Goal: Task Accomplishment & Management: Use online tool/utility

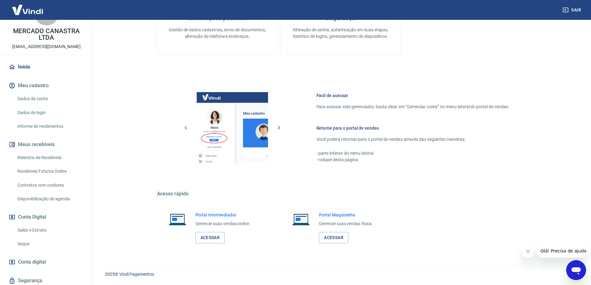
scroll to position [45, 0]
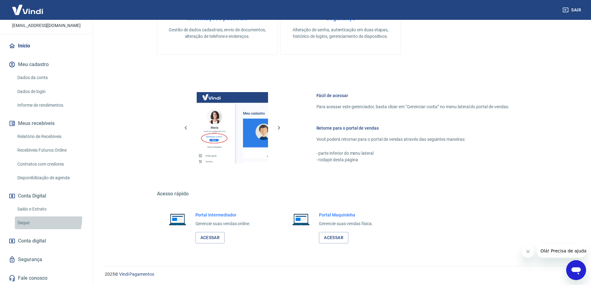
click at [34, 218] on link "Saque" at bounding box center [50, 223] width 70 height 13
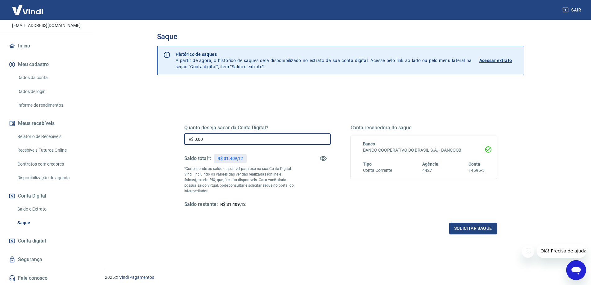
drag, startPoint x: 218, startPoint y: 138, endPoint x: 208, endPoint y: 143, distance: 11.4
click at [183, 133] on div "Quanto deseja sacar da Conta Digital? R$ 0,00 ​ Saldo total*: R$ 31.409,12 *Cor…" at bounding box center [341, 169] width 328 height 144
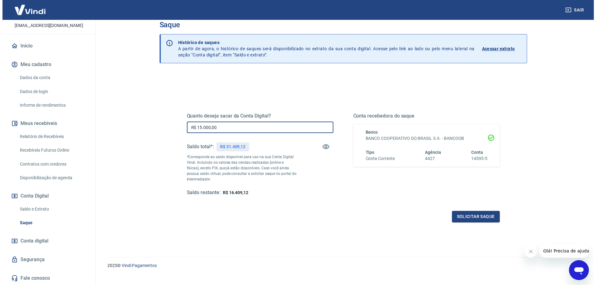
scroll to position [22, 0]
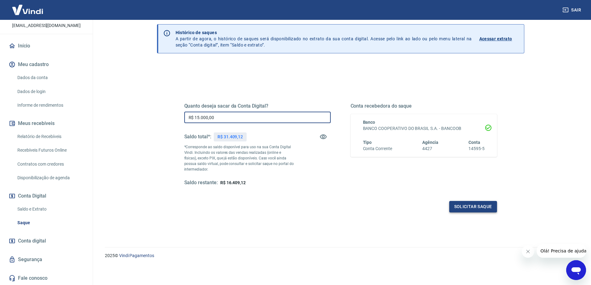
type input "R$ 15.000,00"
click at [472, 208] on button "Solicitar saque" at bounding box center [474, 206] width 48 height 11
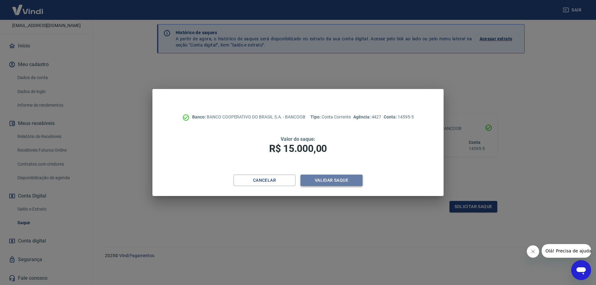
click at [350, 182] on button "Validar saque" at bounding box center [332, 180] width 62 height 11
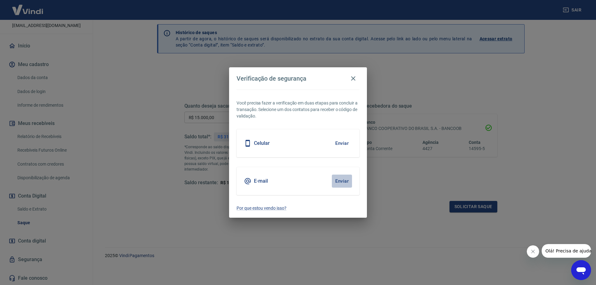
click at [343, 182] on button "Enviar" at bounding box center [342, 181] width 20 height 13
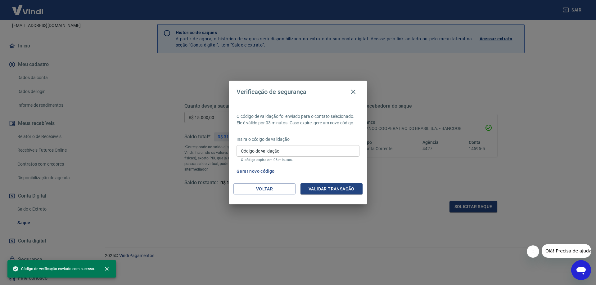
click at [258, 148] on input "Código de validação" at bounding box center [298, 150] width 123 height 11
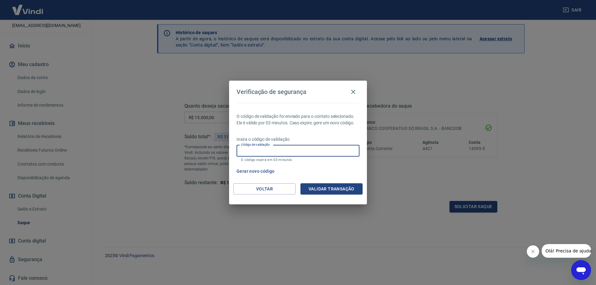
paste input "180367"
type input "180367"
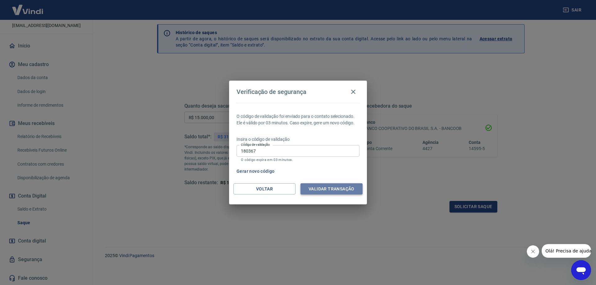
click at [326, 190] on button "Validar transação" at bounding box center [332, 188] width 62 height 11
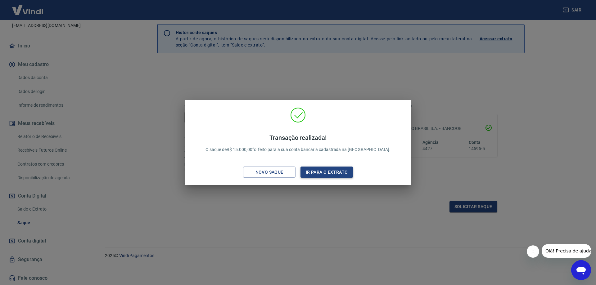
click at [324, 172] on button "Ir para o extrato" at bounding box center [327, 172] width 52 height 11
